Goal: Task Accomplishment & Management: Complete application form

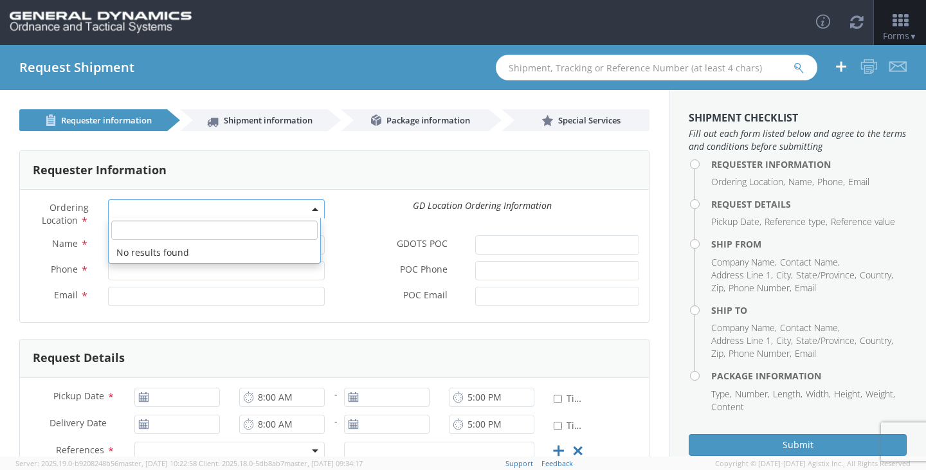
click at [160, 217] on span at bounding box center [216, 208] width 217 height 19
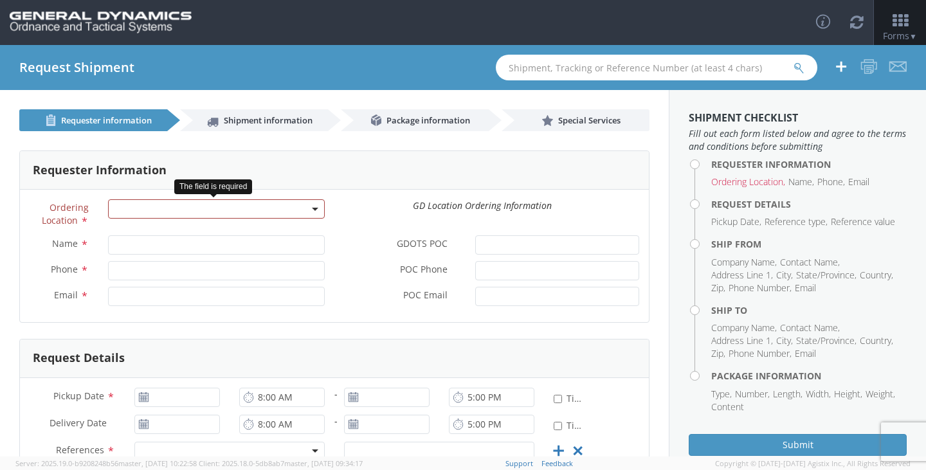
click at [170, 202] on span at bounding box center [216, 208] width 217 height 19
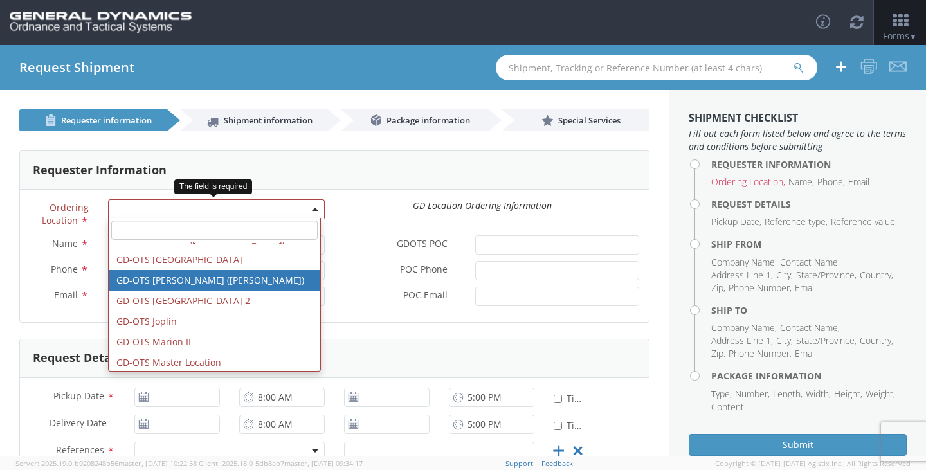
scroll to position [129, 0]
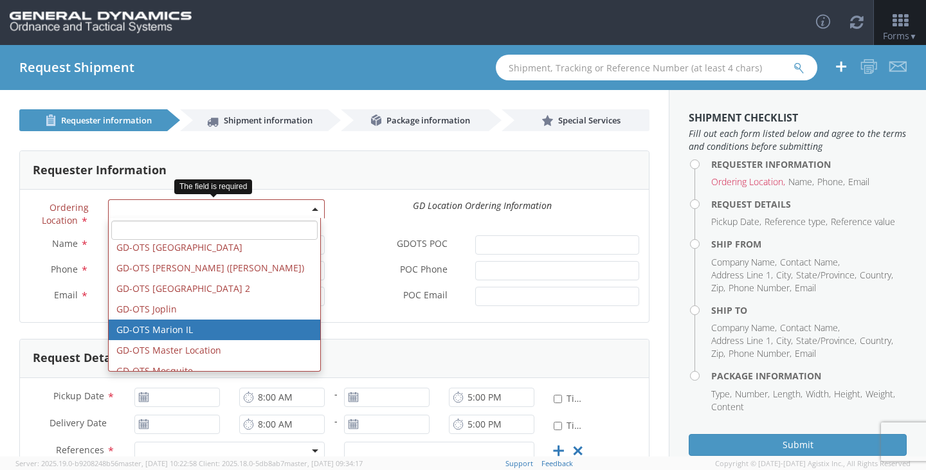
select select "313"
type input "[EMAIL_ADDRESS][DOMAIN_NAME]"
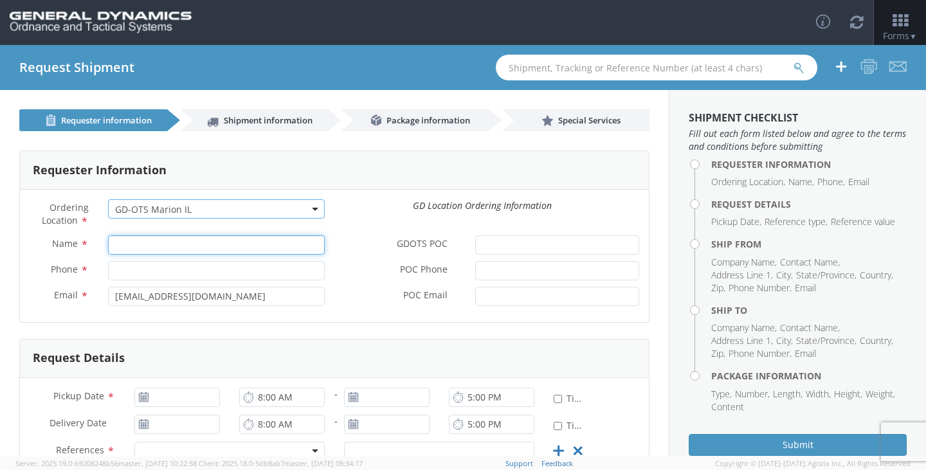
click at [164, 244] on input "Name *" at bounding box center [216, 244] width 217 height 19
type input "[PERSON_NAME]"
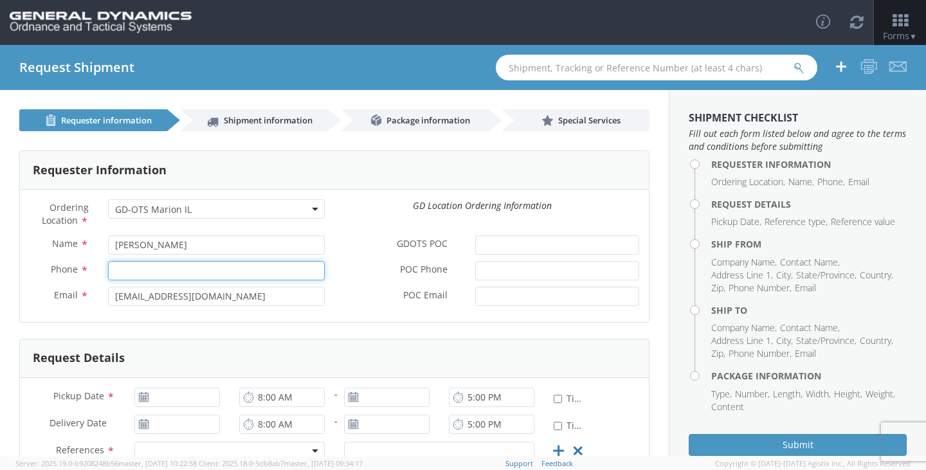
type input "2166626111"
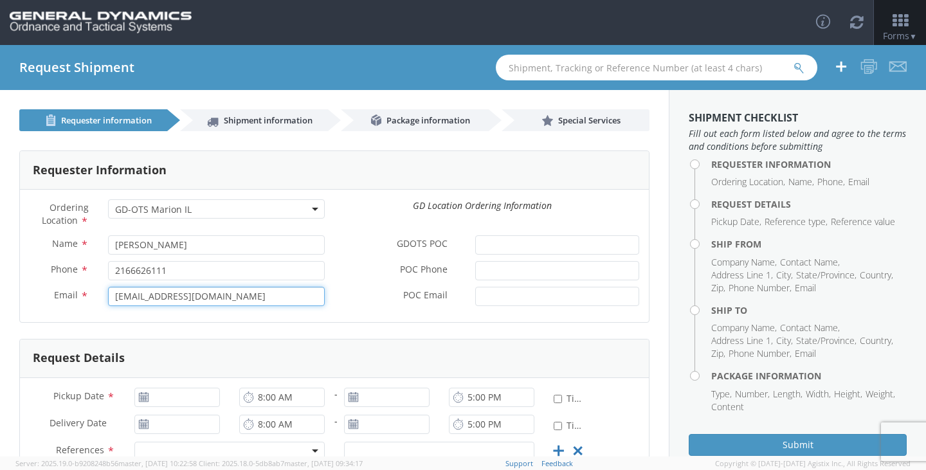
type input "[EMAIL_ADDRESS][DOMAIN_NAME]"
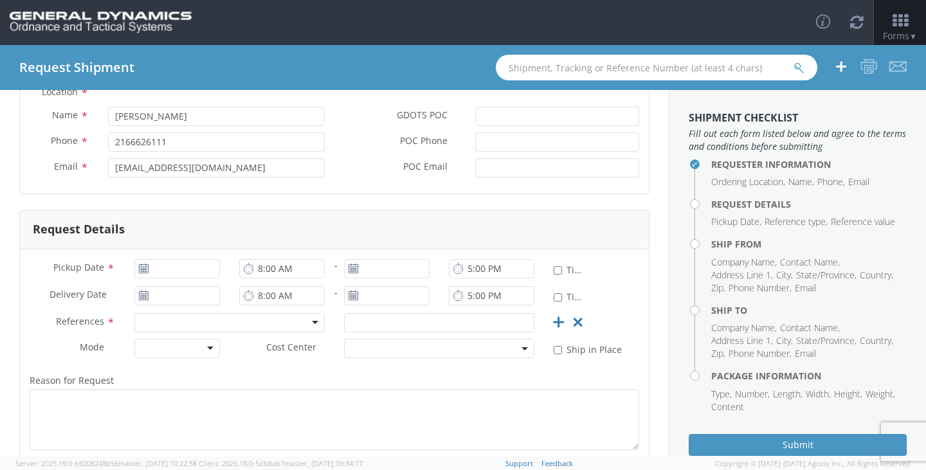
click at [144, 269] on use at bounding box center [143, 268] width 9 height 9
type input "[DATE]"
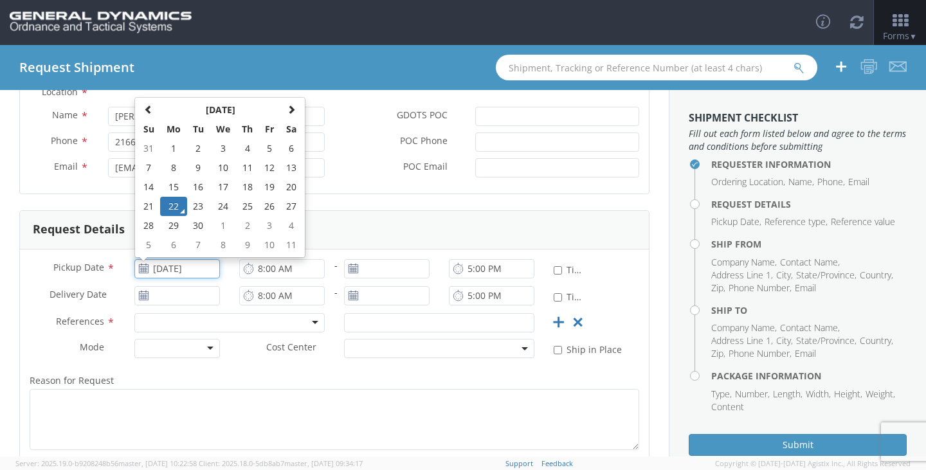
click at [177, 271] on input "[DATE]" at bounding box center [177, 268] width 86 height 19
click at [174, 206] on td "22" at bounding box center [173, 206] width 27 height 19
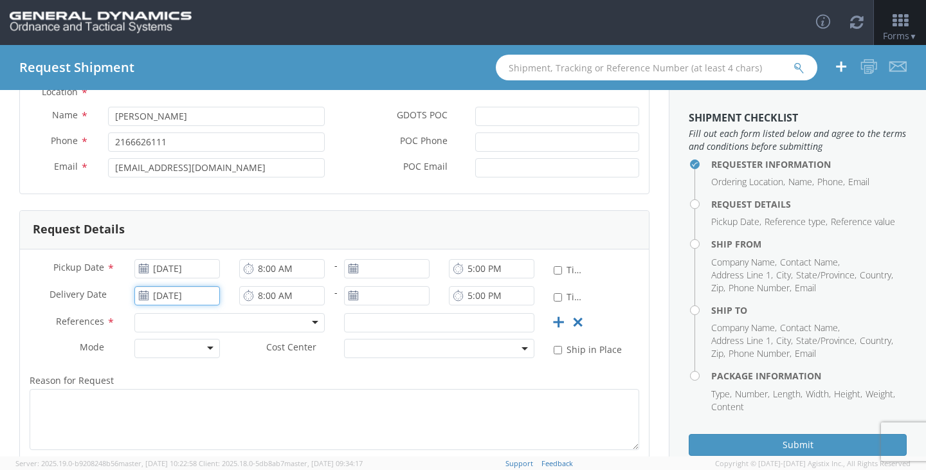
click at [185, 296] on input "[DATE]" at bounding box center [177, 295] width 86 height 19
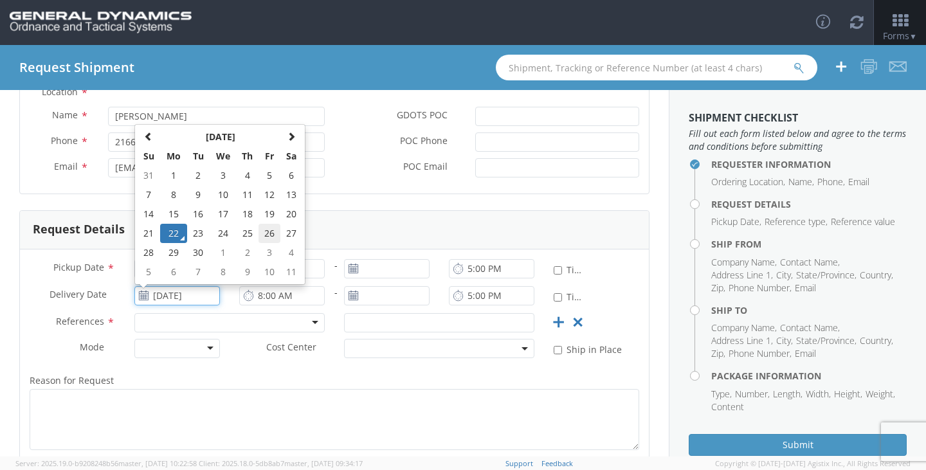
click at [268, 236] on td "26" at bounding box center [270, 233] width 22 height 19
type input "[DATE]"
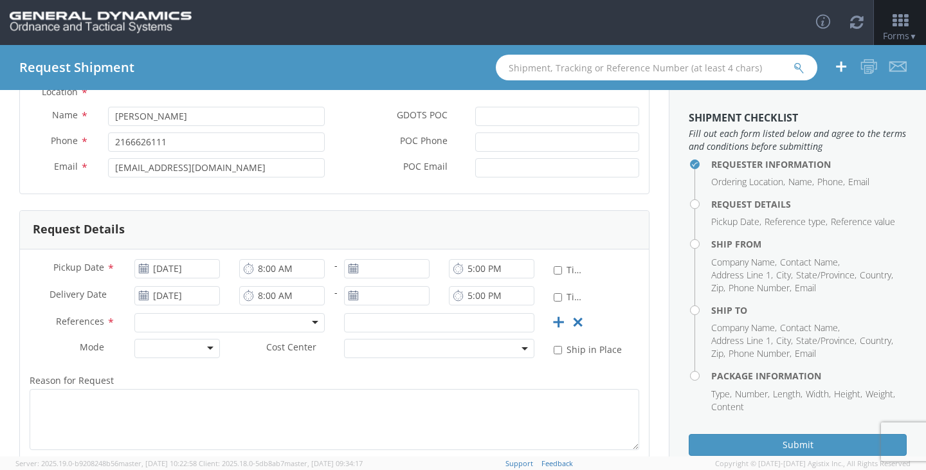
click at [183, 321] on div at bounding box center [229, 322] width 190 height 19
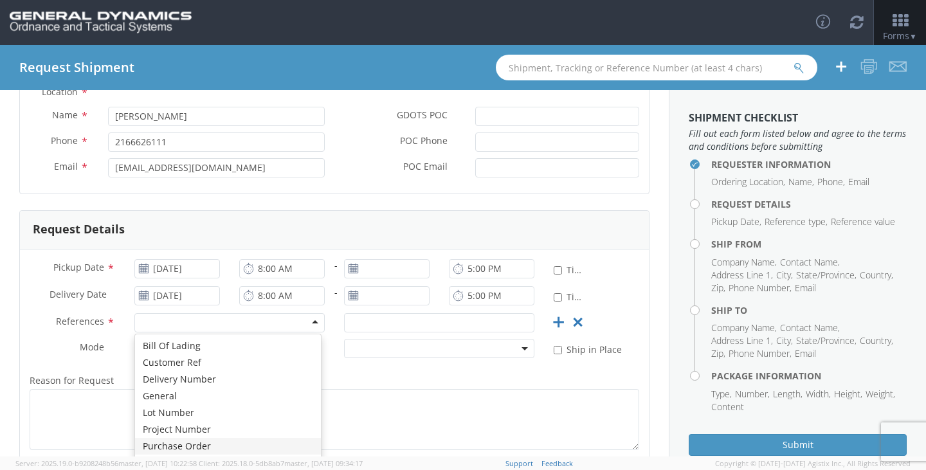
scroll to position [0, 0]
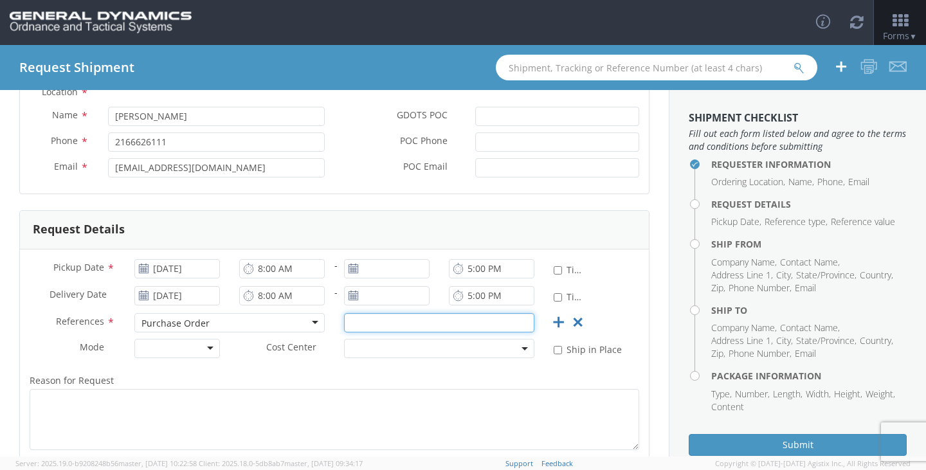
click at [363, 322] on input "text" at bounding box center [439, 322] width 190 height 19
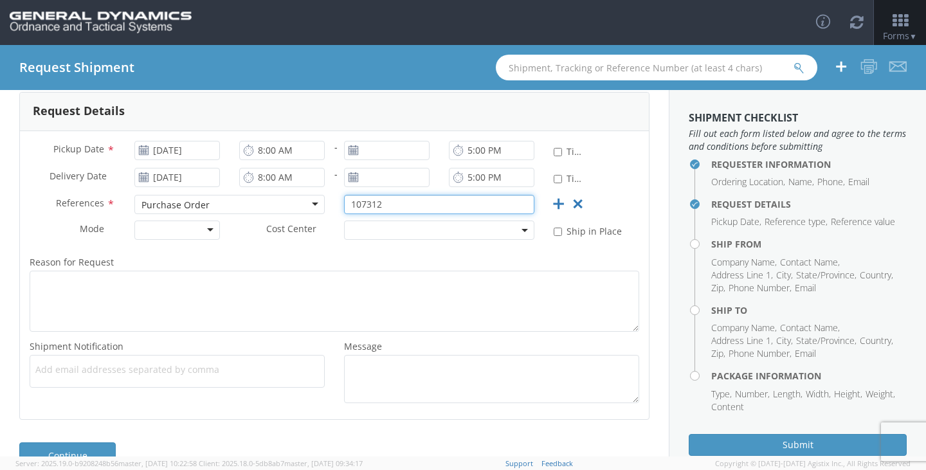
scroll to position [257, 0]
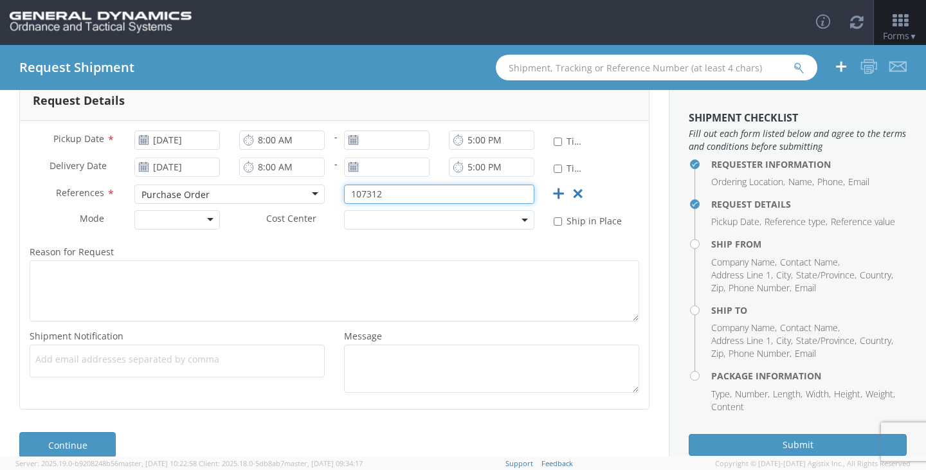
type input "107312"
click at [202, 220] on div at bounding box center [177, 219] width 86 height 19
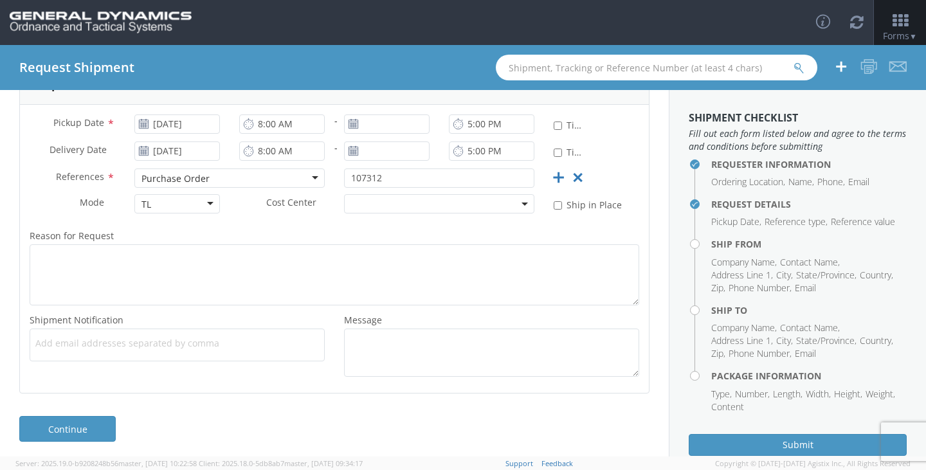
scroll to position [278, 0]
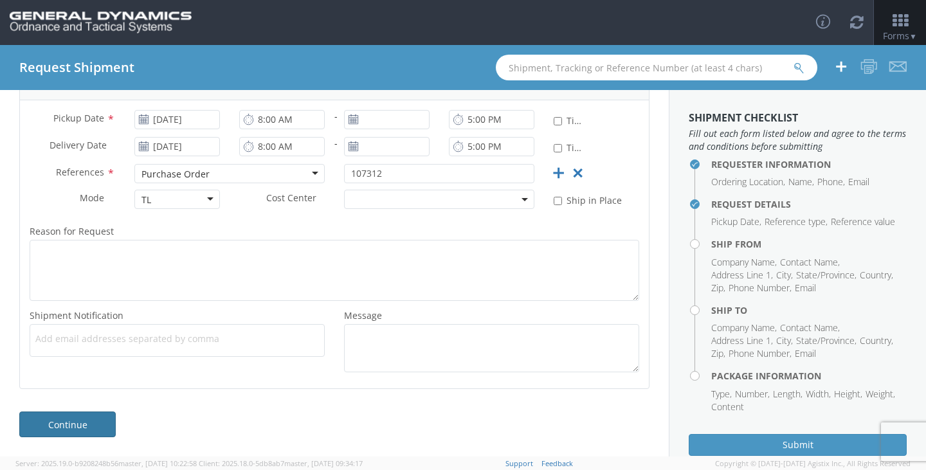
click at [82, 426] on link "Continue" at bounding box center [67, 425] width 96 height 26
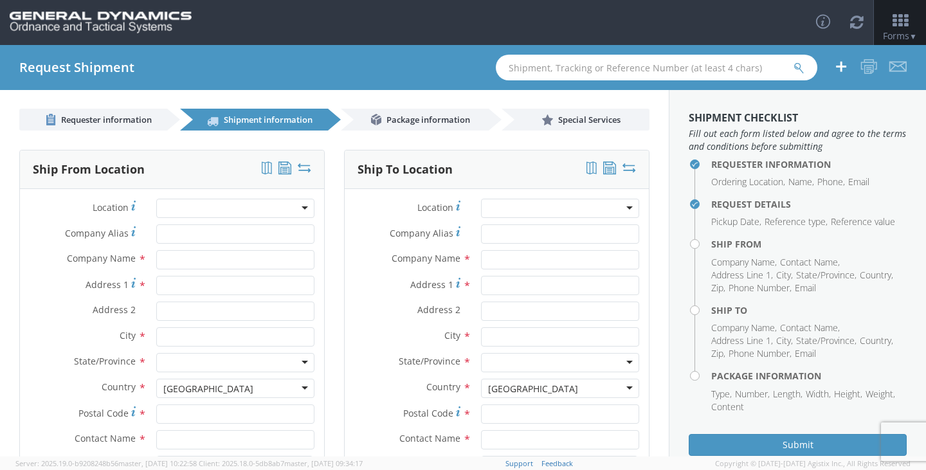
scroll to position [0, 0]
click at [185, 261] on input "text" at bounding box center [235, 260] width 158 height 19
type input "[PERSON_NAME] Steel"
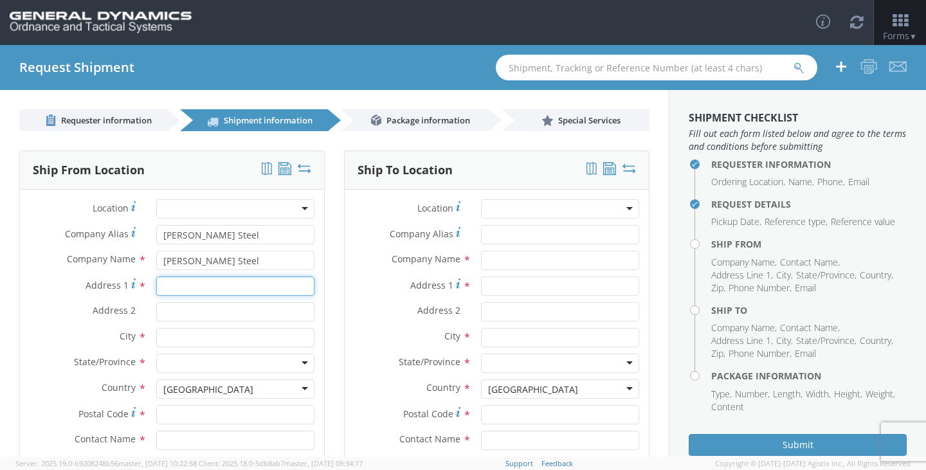
type input "[STREET_ADDRESS]"
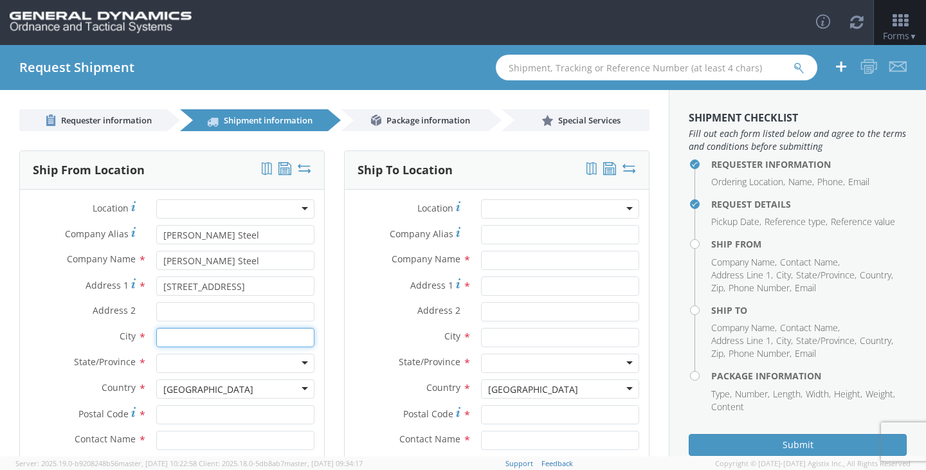
type input "[GEOGRAPHIC_DATA]"
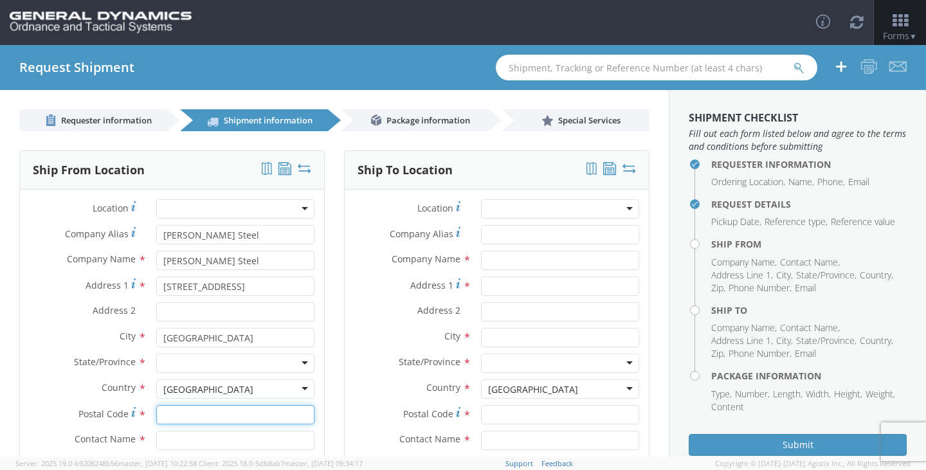
type input "44137"
type input "[PERSON_NAME]"
type input "2166626111"
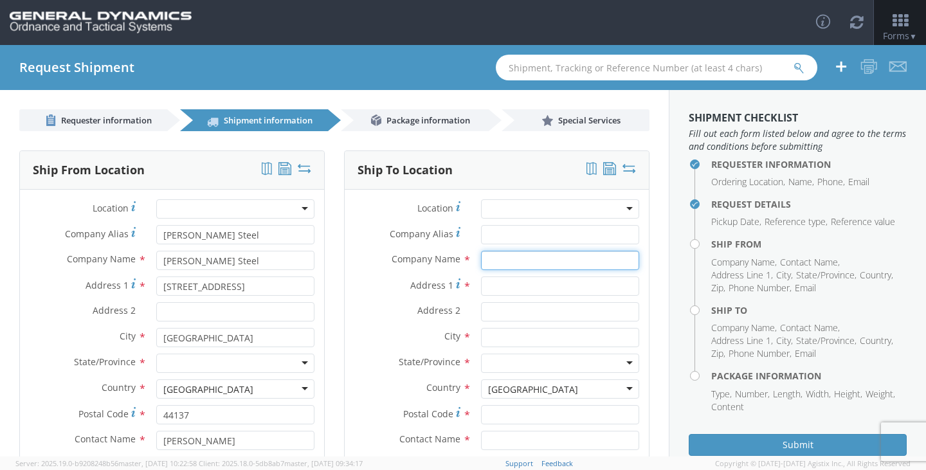
click at [493, 261] on input "text" at bounding box center [560, 260] width 158 height 19
type input "General Dynamics"
type input "[STREET_ADDRESS]"
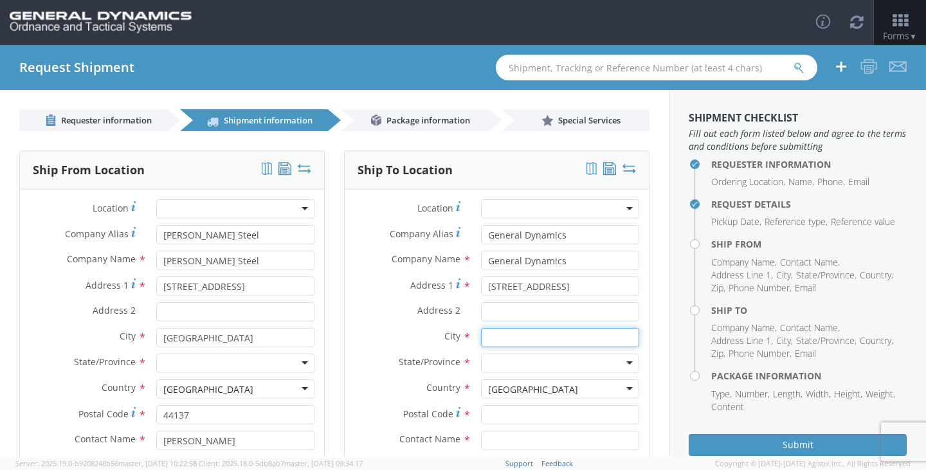
type input "[PERSON_NAME]"
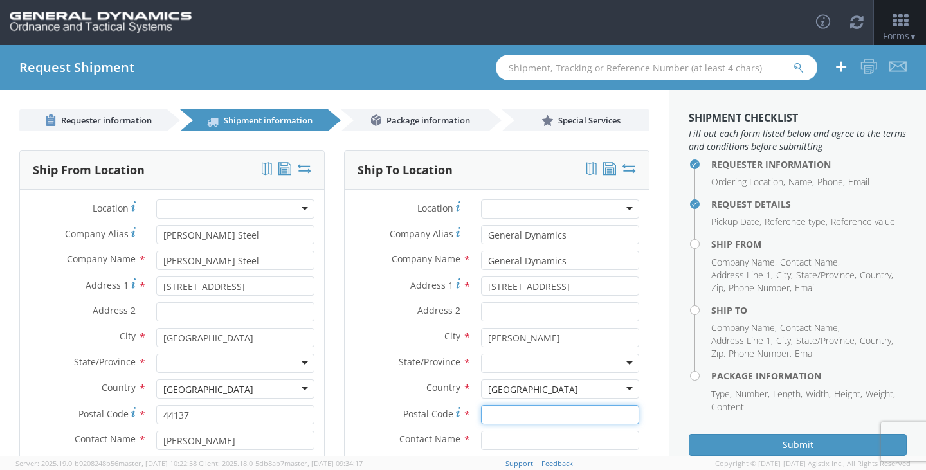
type input "62959"
type input "[PERSON_NAME]"
type input "6189939458"
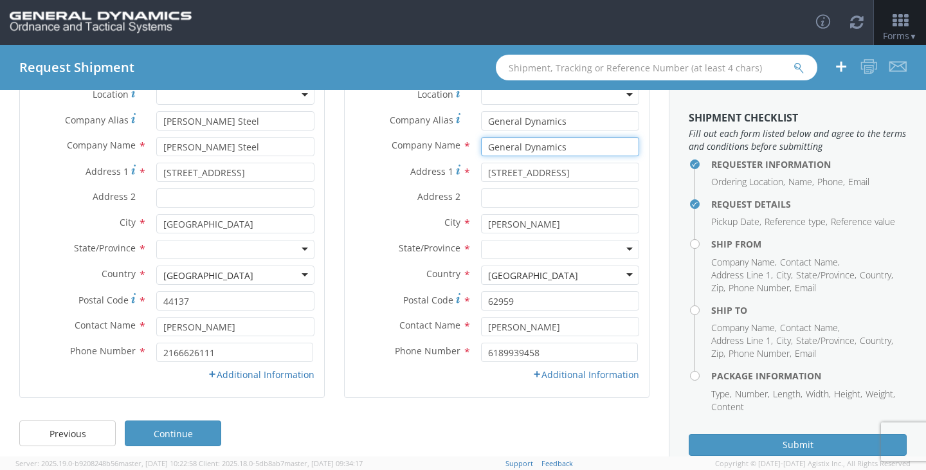
scroll to position [123, 0]
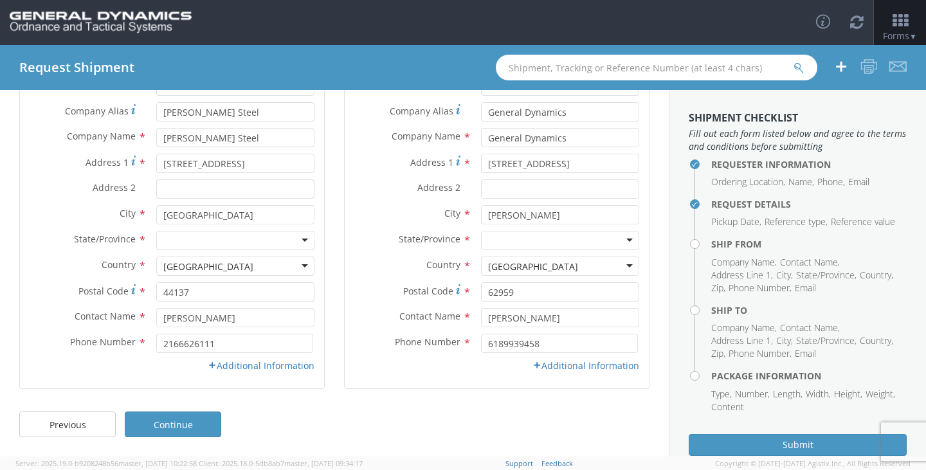
click at [502, 237] on div at bounding box center [560, 240] width 158 height 19
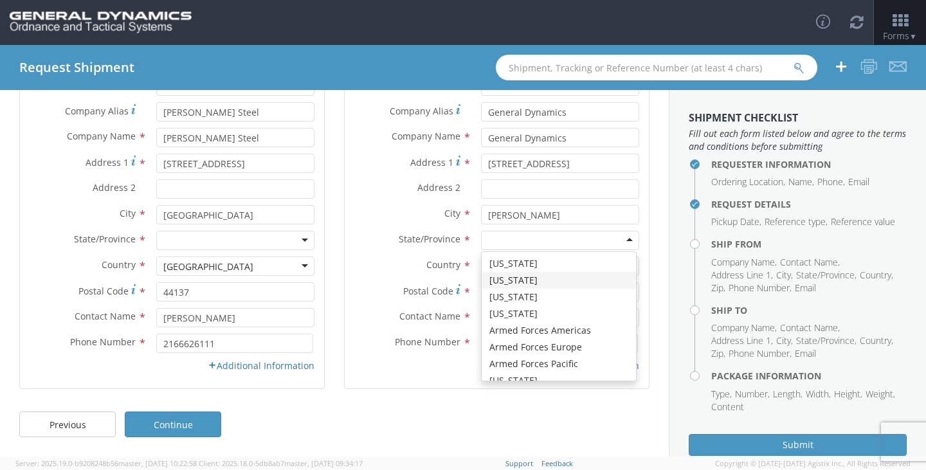
type input "i"
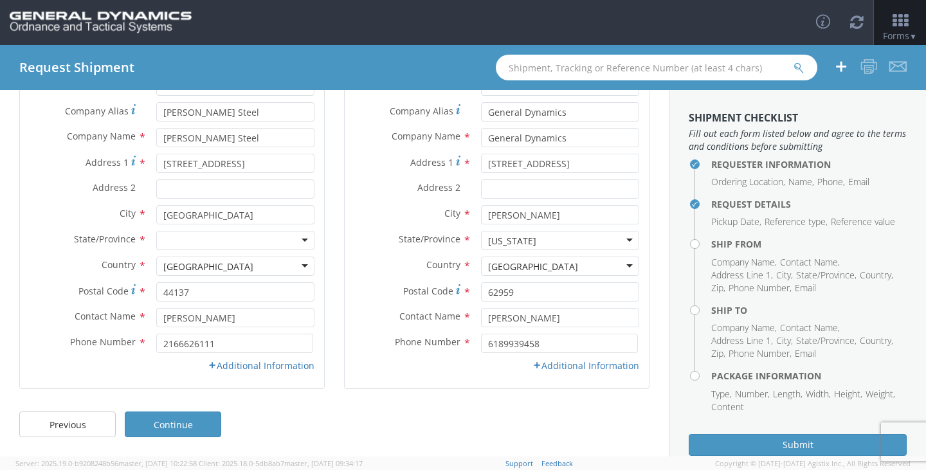
click at [219, 243] on div at bounding box center [235, 240] width 158 height 19
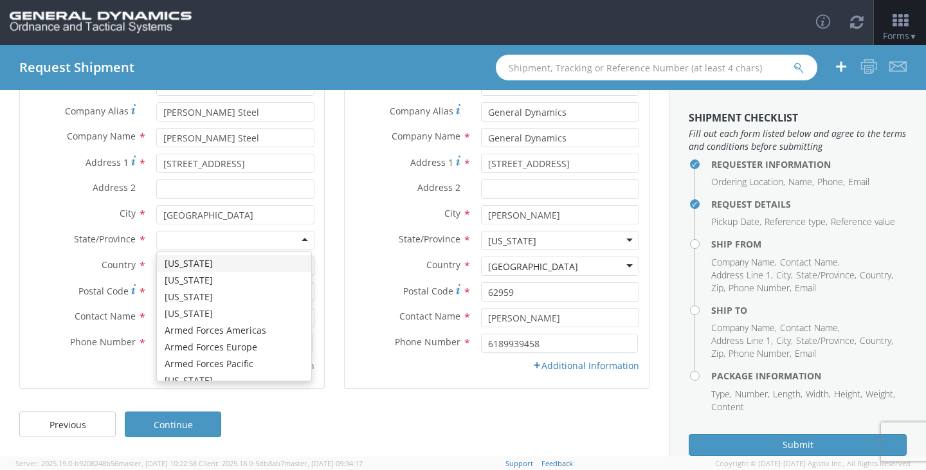
type input "o"
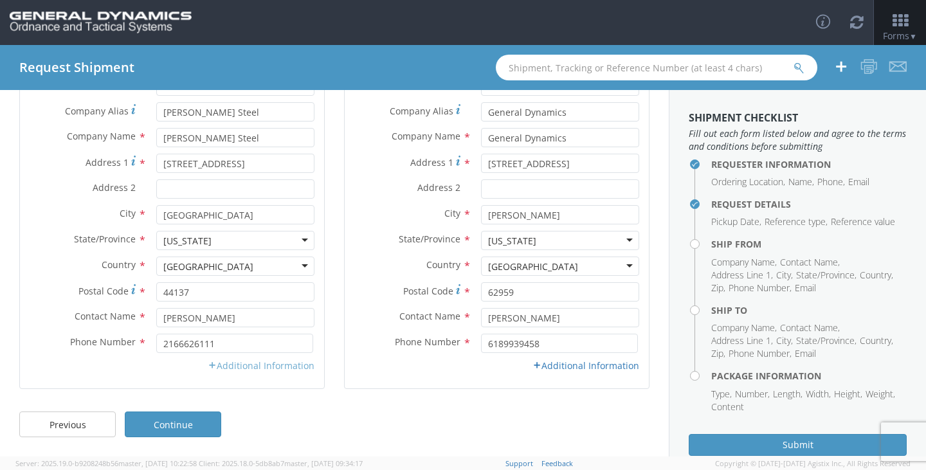
click at [213, 367] on link "Additional Information" at bounding box center [261, 366] width 107 height 12
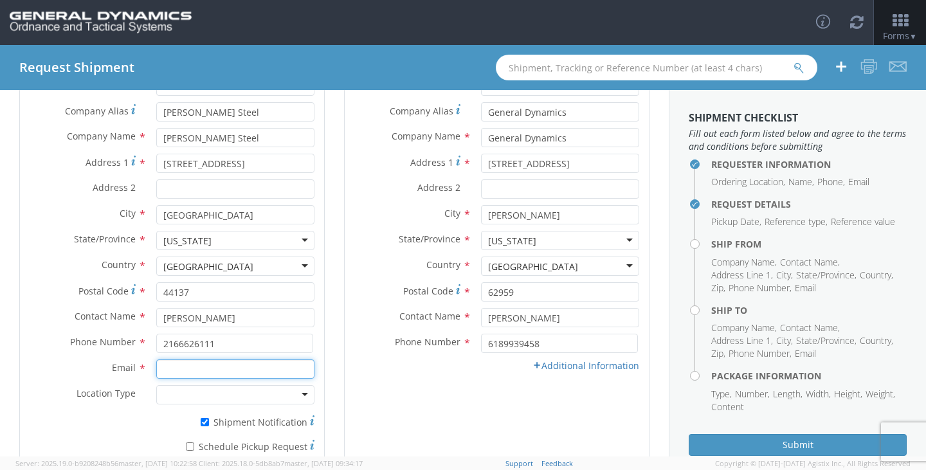
click at [187, 368] on input "Email *" at bounding box center [235, 369] width 158 height 19
type input "[EMAIL_ADDRESS][DOMAIN_NAME]"
click at [538, 369] on link "Additional Information" at bounding box center [586, 366] width 107 height 12
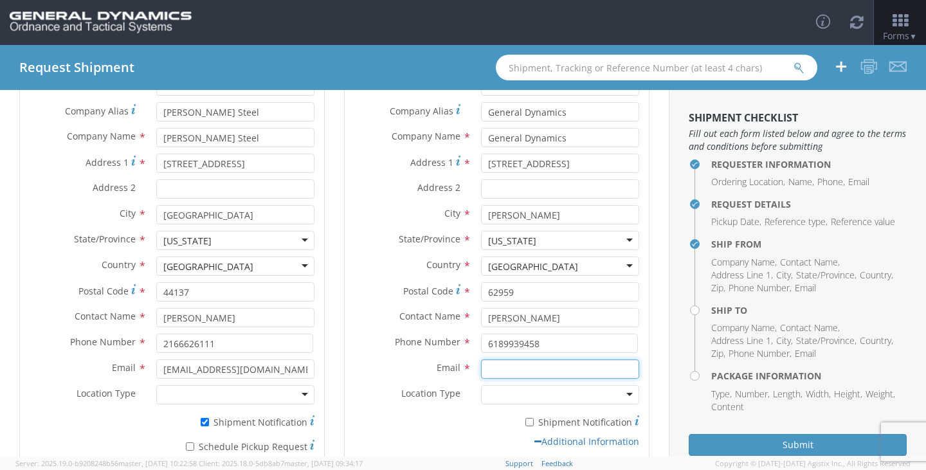
click at [499, 373] on input "Email *" at bounding box center [560, 369] width 158 height 19
type input "[PERSON_NAME][EMAIL_ADDRESS][PERSON_NAME][DOMAIN_NAME]"
click at [436, 412] on div "* Shipment Notification" at bounding box center [497, 420] width 304 height 18
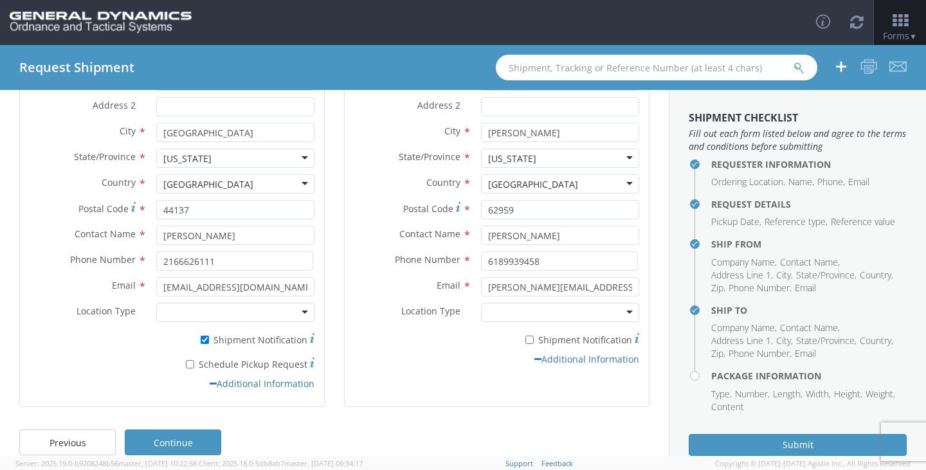
scroll to position [223, 0]
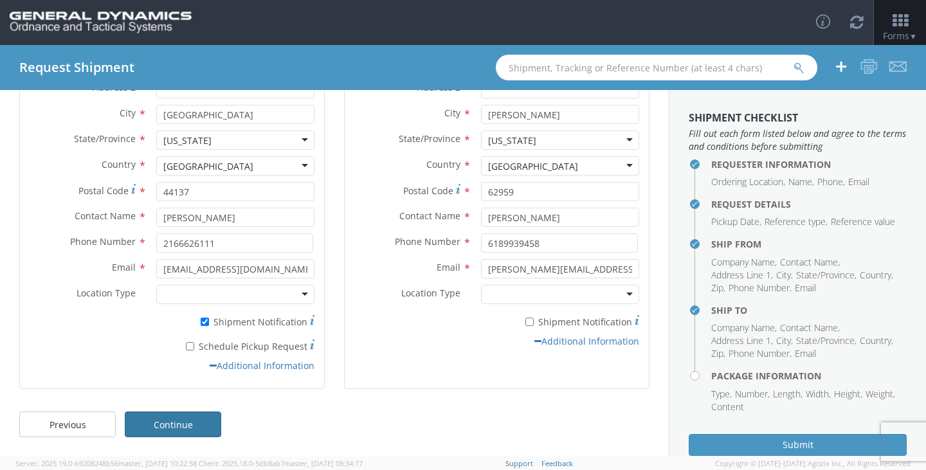
click at [197, 424] on link "Continue" at bounding box center [173, 425] width 96 height 26
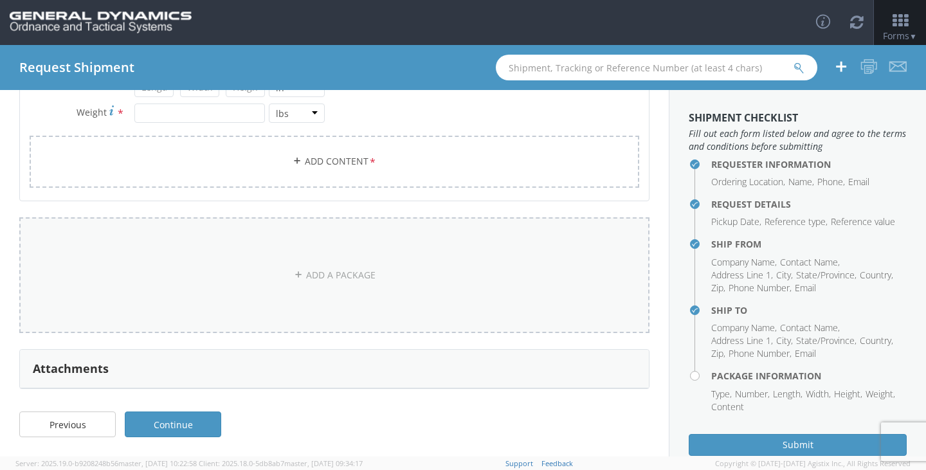
scroll to position [8, 0]
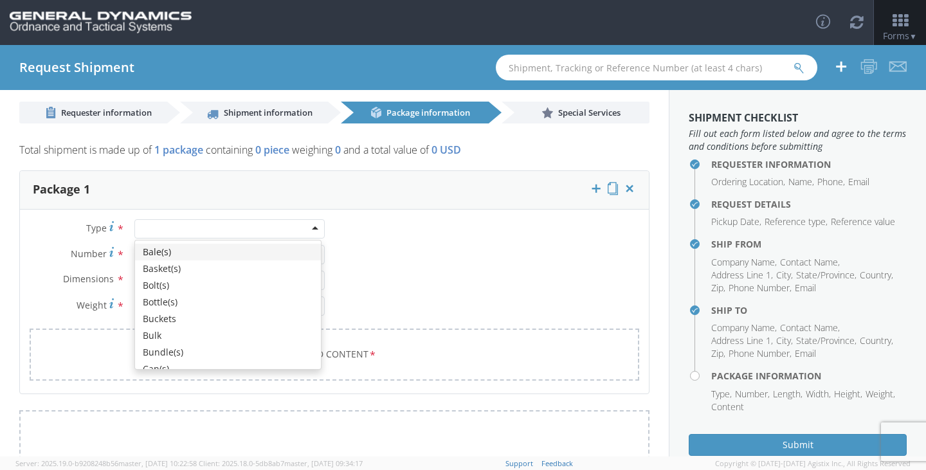
click at [174, 229] on div at bounding box center [229, 228] width 190 height 19
type input "p"
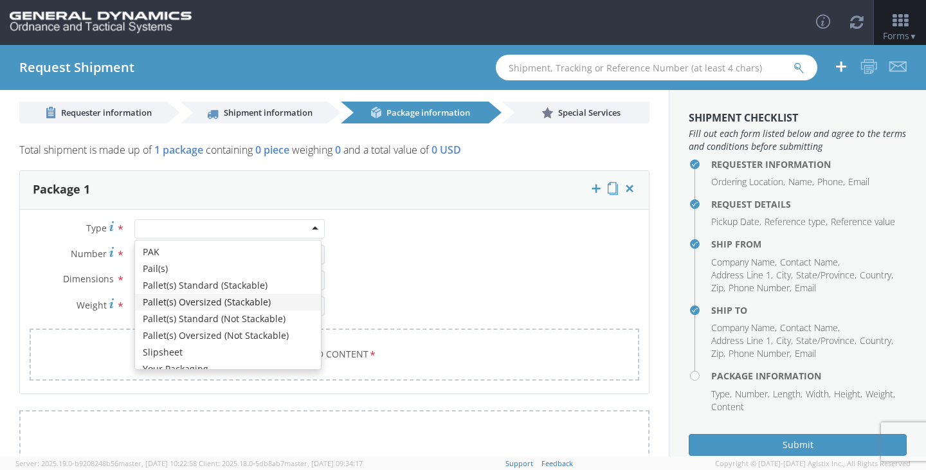
scroll to position [0, 0]
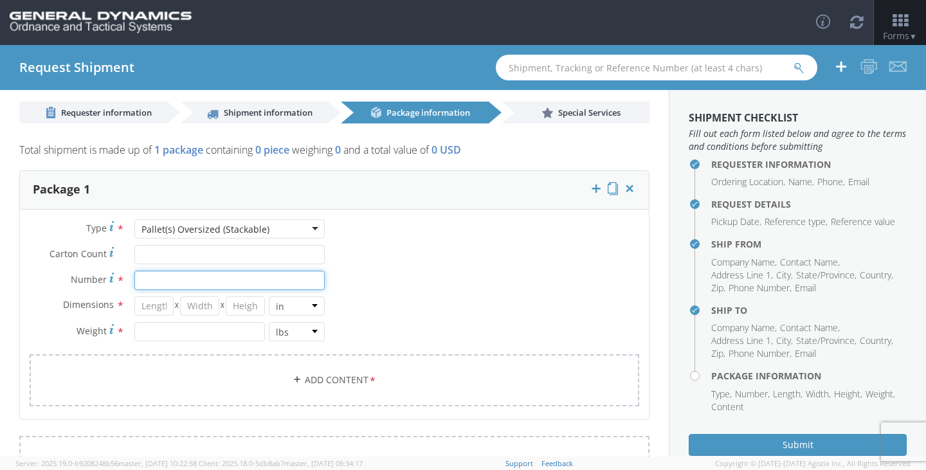
click at [166, 280] on input "Number *" at bounding box center [229, 280] width 190 height 19
type input "42"
click at [161, 309] on input "number" at bounding box center [153, 305] width 39 height 19
type input "120"
type input "60"
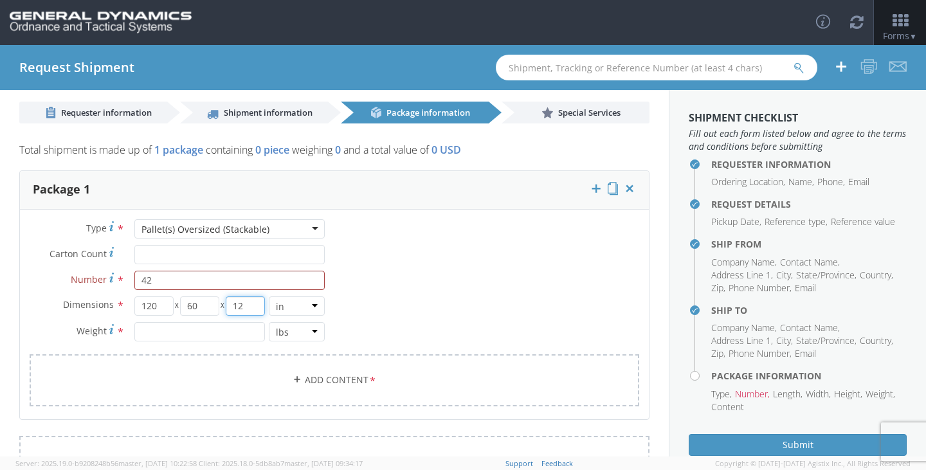
type input "12"
click at [170, 336] on input "number" at bounding box center [199, 331] width 131 height 19
type input "42880"
click at [357, 379] on link "Add Content *" at bounding box center [335, 380] width 610 height 52
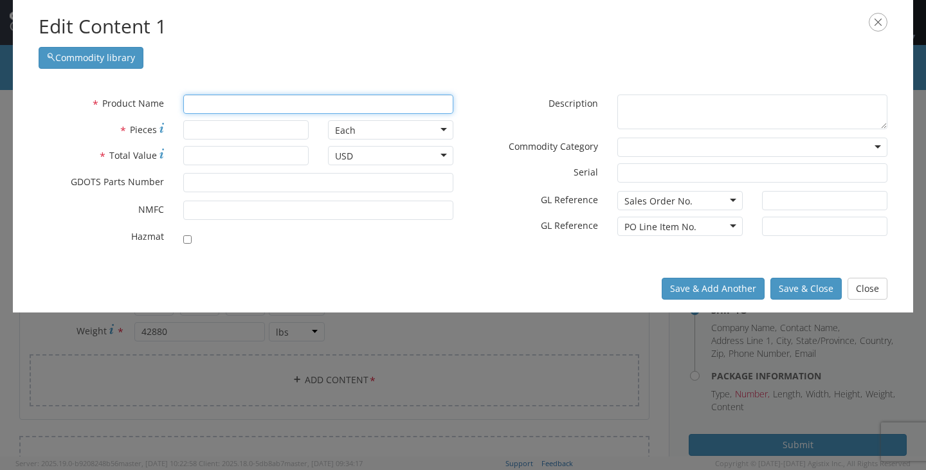
click at [254, 103] on input "text" at bounding box center [318, 104] width 270 height 19
click at [208, 102] on input "Stee lPlates" at bounding box center [318, 104] width 270 height 19
type input "Steel Plates"
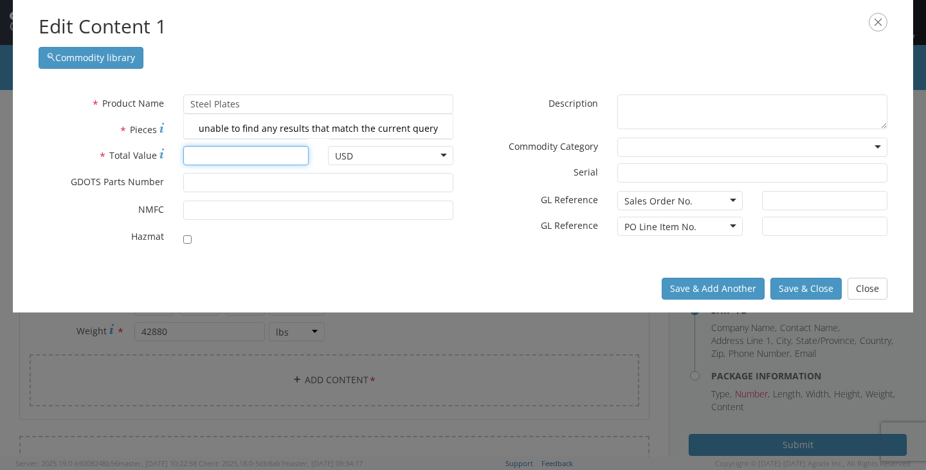
click at [256, 159] on input "* Total Value" at bounding box center [245, 155] width 125 height 19
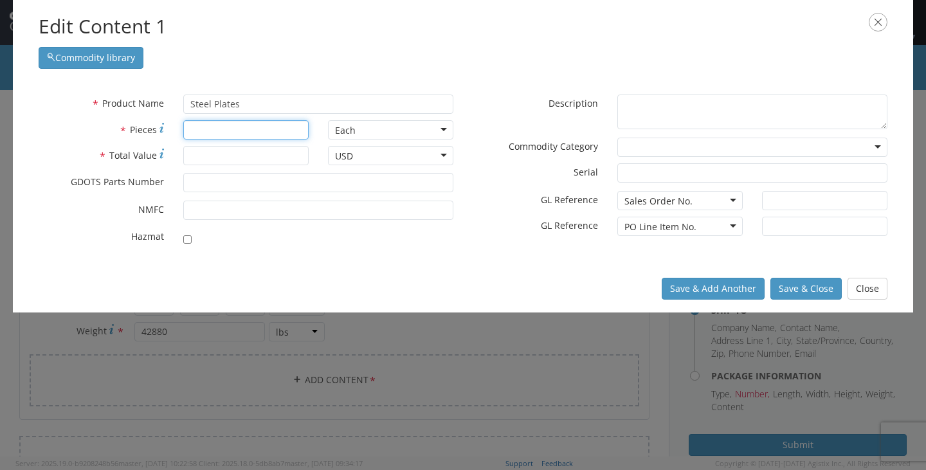
click at [244, 130] on input "* Pieces" at bounding box center [245, 129] width 125 height 19
type input "42"
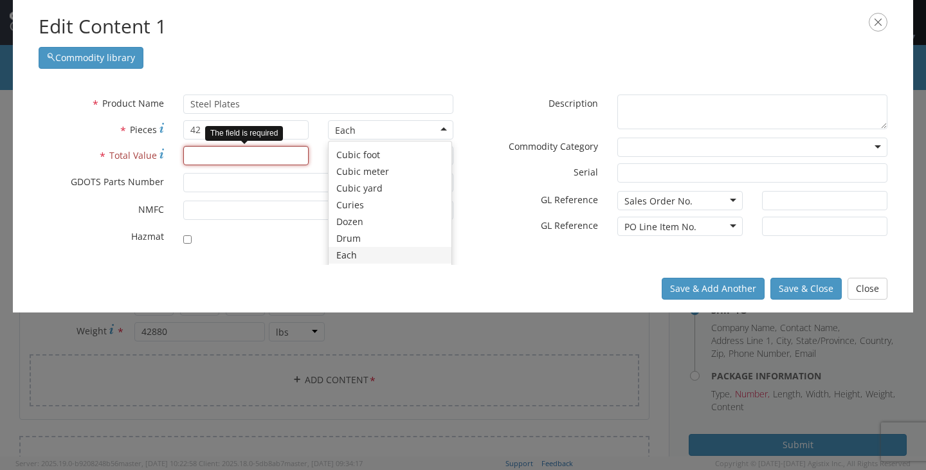
click at [263, 157] on input "* Total Value" at bounding box center [245, 155] width 125 height 19
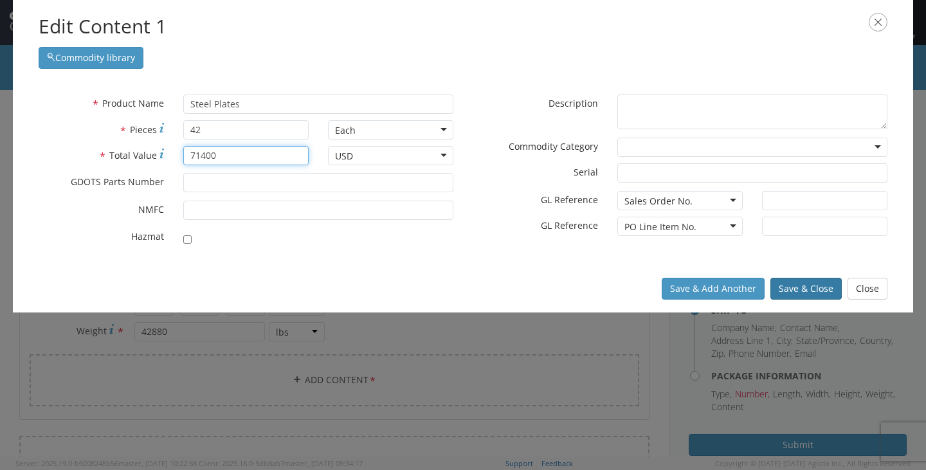
type input "71400"
click at [820, 292] on button "Save & Close" at bounding box center [805, 289] width 71 height 22
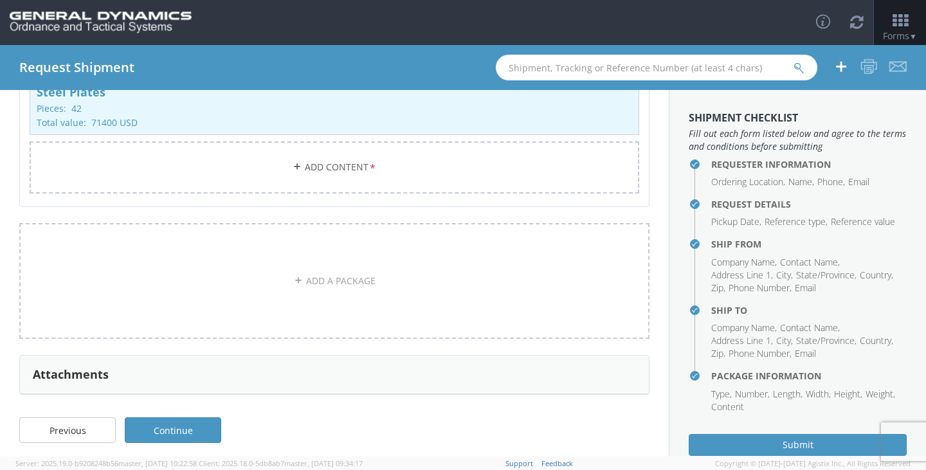
scroll to position [303, 0]
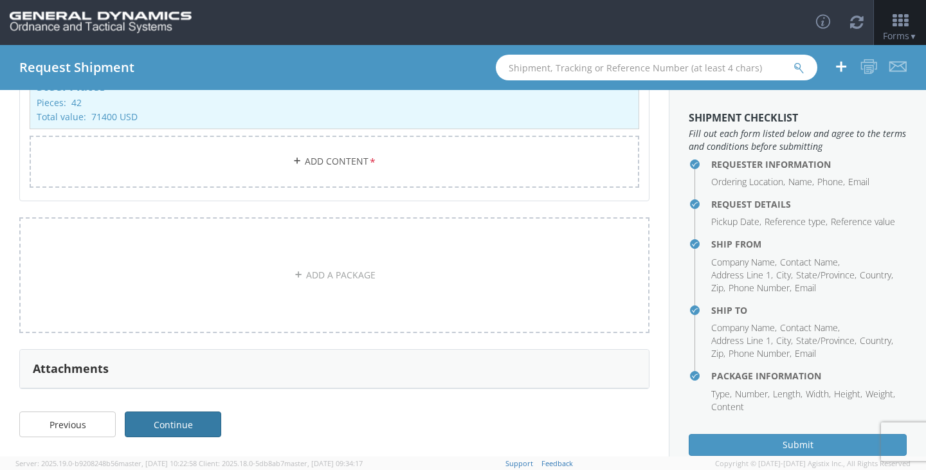
click at [169, 426] on link "Continue" at bounding box center [173, 425] width 96 height 26
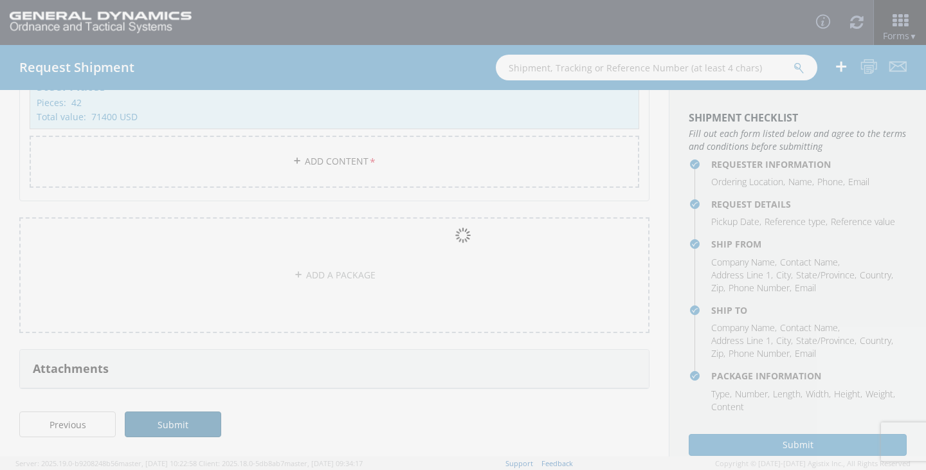
scroll to position [68, 0]
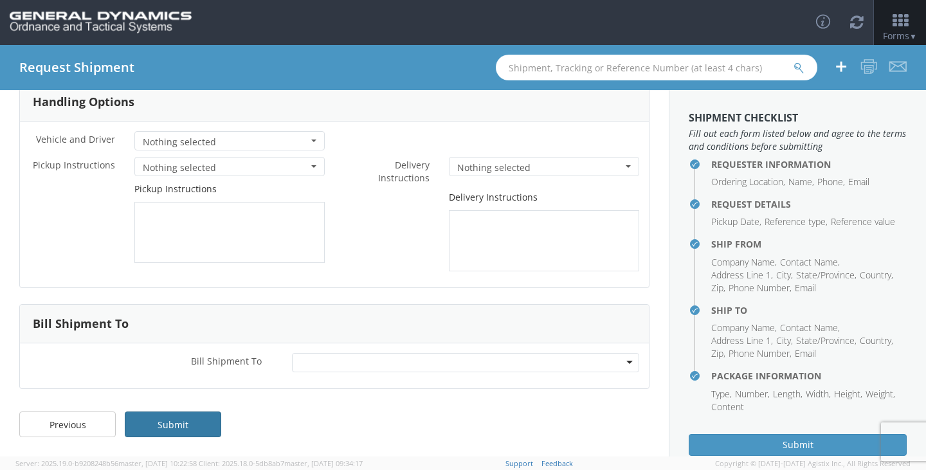
click at [181, 419] on link "Submit" at bounding box center [173, 425] width 96 height 26
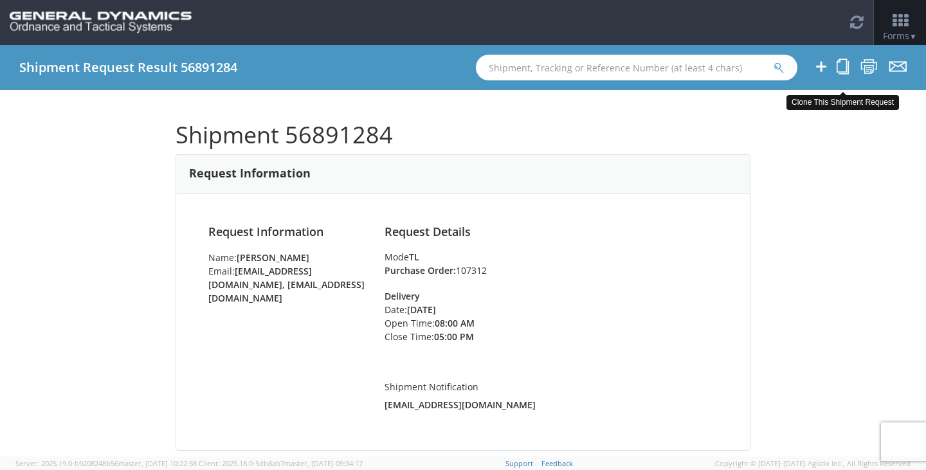
click at [844, 66] on icon at bounding box center [843, 67] width 12 height 16
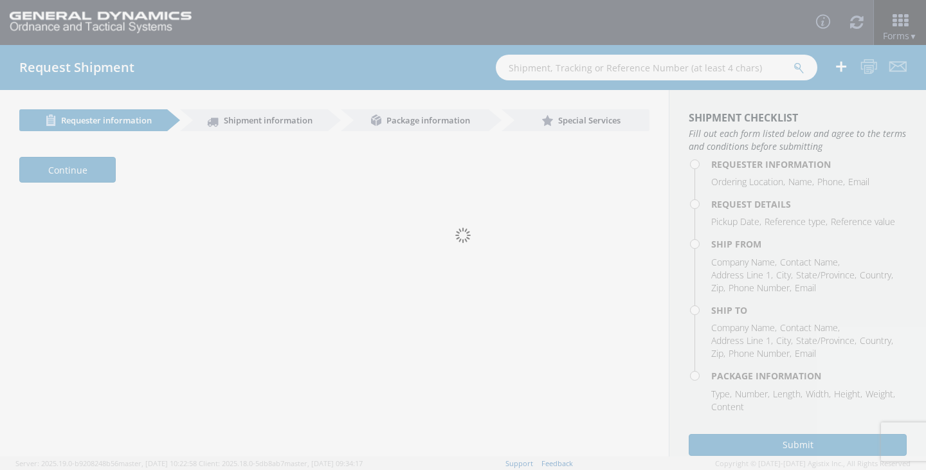
select select "313"
type input "[PERSON_NAME]"
type input "2166626111"
type input "[EMAIL_ADDRESS][DOMAIN_NAME], [EMAIL_ADDRESS][DOMAIN_NAME]"
type input "[DATE]"
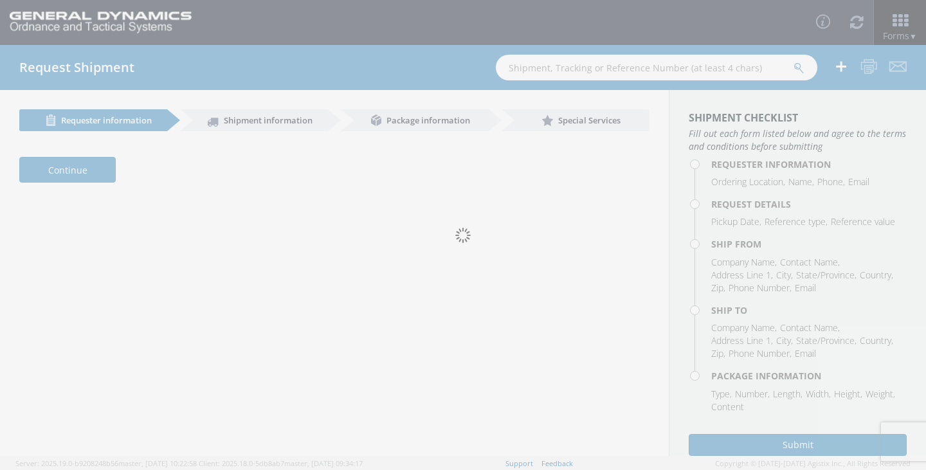
type input "[DATE]"
type input "107312"
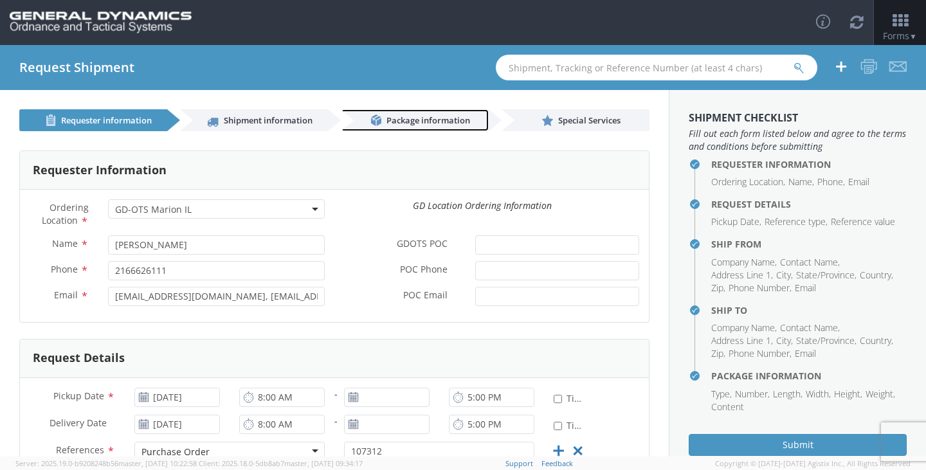
click at [425, 125] on span "Package information" at bounding box center [429, 120] width 84 height 12
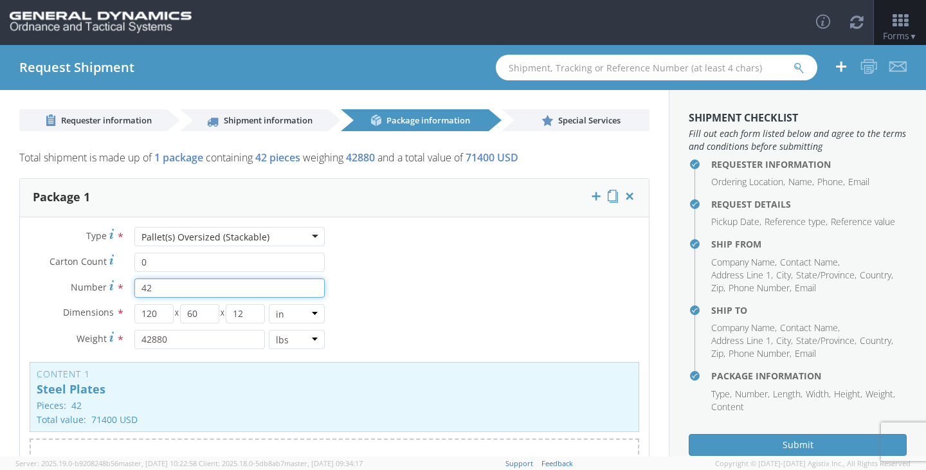
drag, startPoint x: 157, startPoint y: 284, endPoint x: 123, endPoint y: 280, distance: 34.3
click at [125, 280] on div "42" at bounding box center [230, 287] width 210 height 19
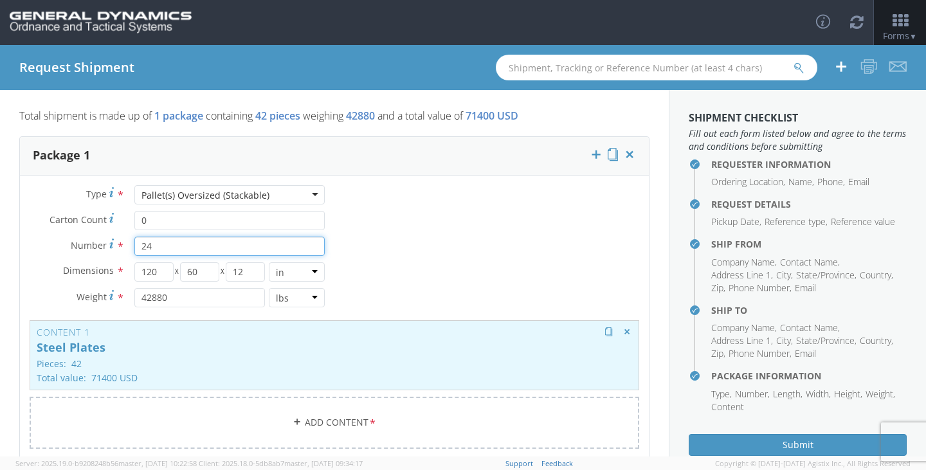
scroll to position [64, 0]
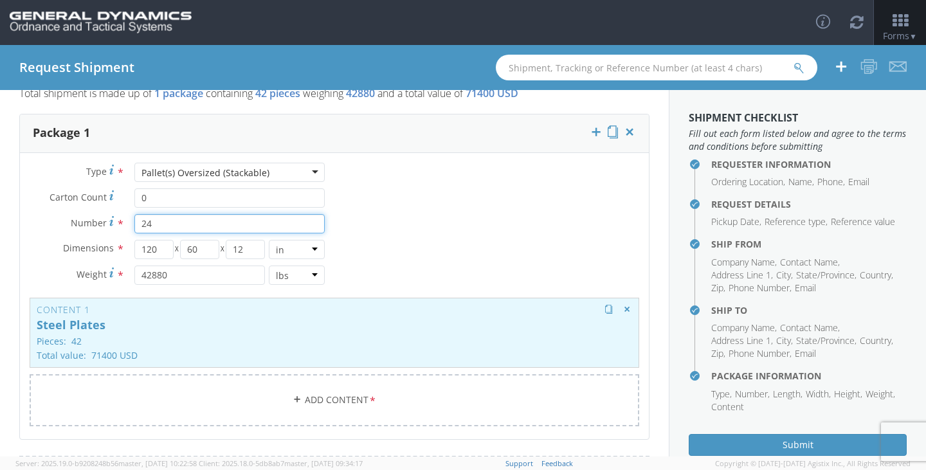
type input "24"
click at [111, 329] on p "Steel Plates" at bounding box center [335, 325] width 596 height 13
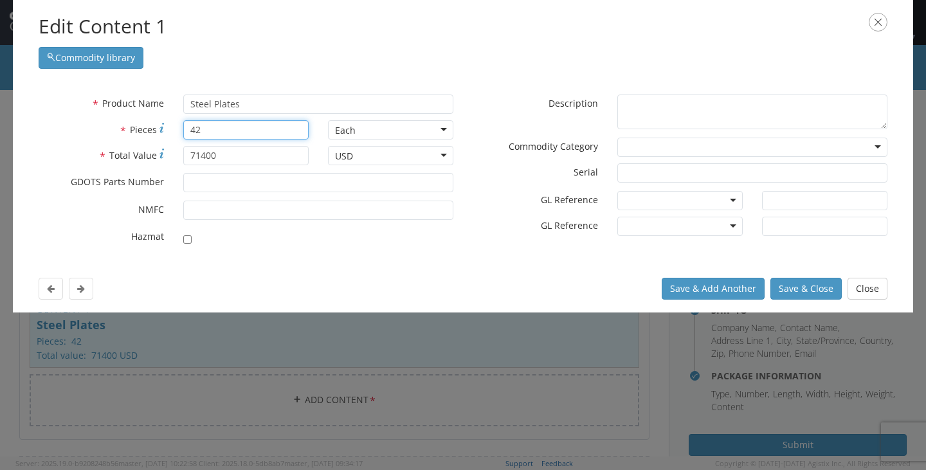
drag, startPoint x: 205, startPoint y: 133, endPoint x: 158, endPoint y: 132, distance: 47.0
click at [158, 131] on div "* Pieces 42" at bounding box center [173, 129] width 289 height 19
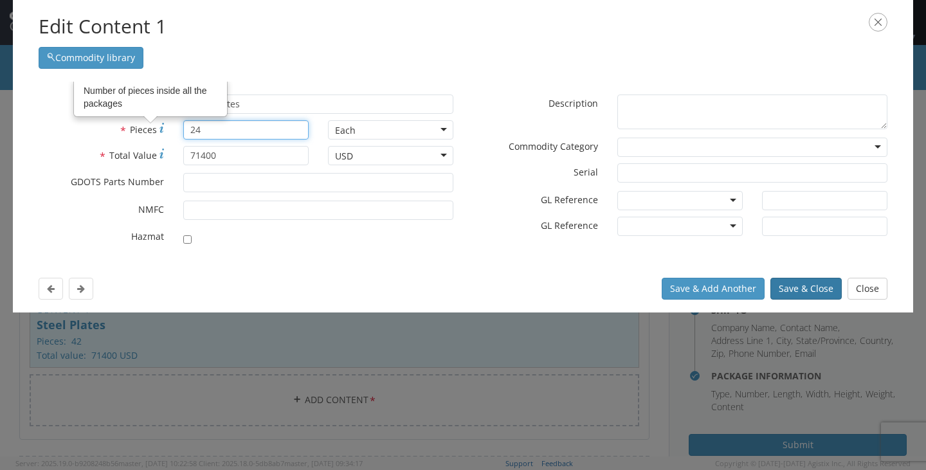
type input "24"
drag, startPoint x: 824, startPoint y: 292, endPoint x: 804, endPoint y: 291, distance: 19.9
click at [823, 292] on button "Save & Close" at bounding box center [805, 289] width 71 height 22
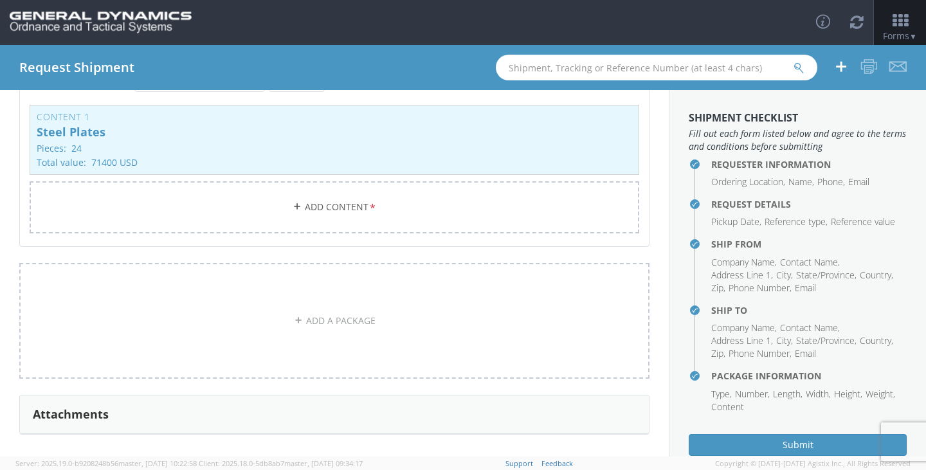
scroll to position [38, 0]
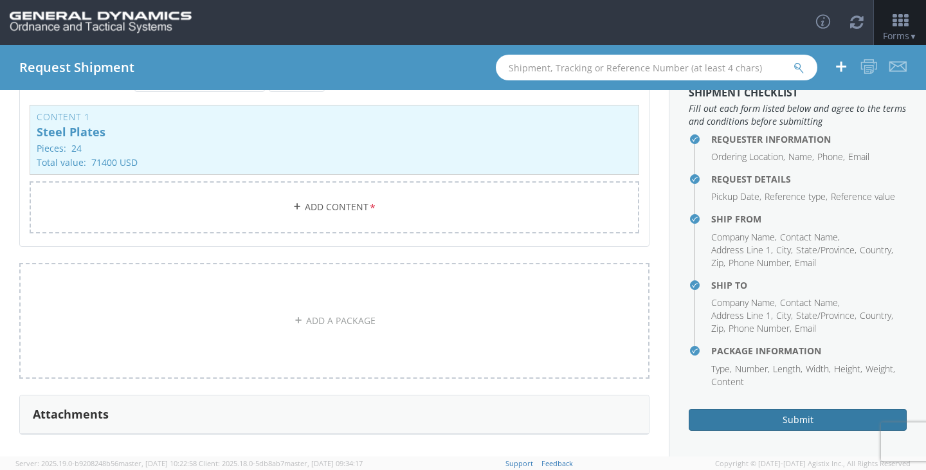
click at [768, 420] on button "Submit" at bounding box center [798, 420] width 218 height 22
